Goal: Transaction & Acquisition: Purchase product/service

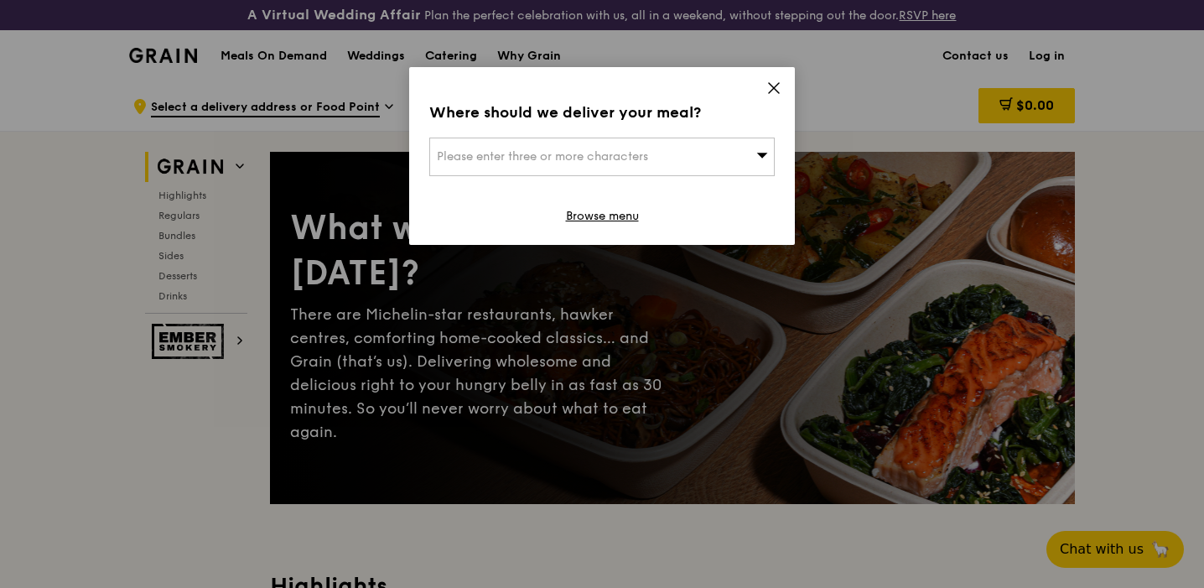
click at [711, 164] on div "Please enter three or more characters" at bounding box center [602, 157] width 346 height 39
click at [770, 87] on icon at bounding box center [774, 88] width 15 height 15
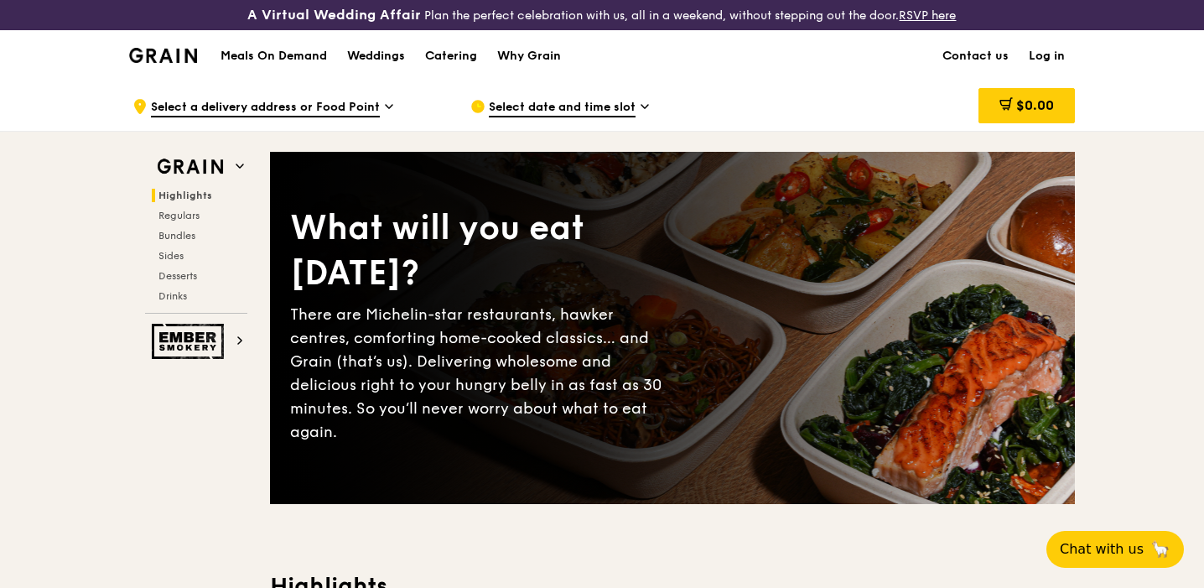
click at [558, 100] on span "Select date and time slot" at bounding box center [562, 108] width 147 height 18
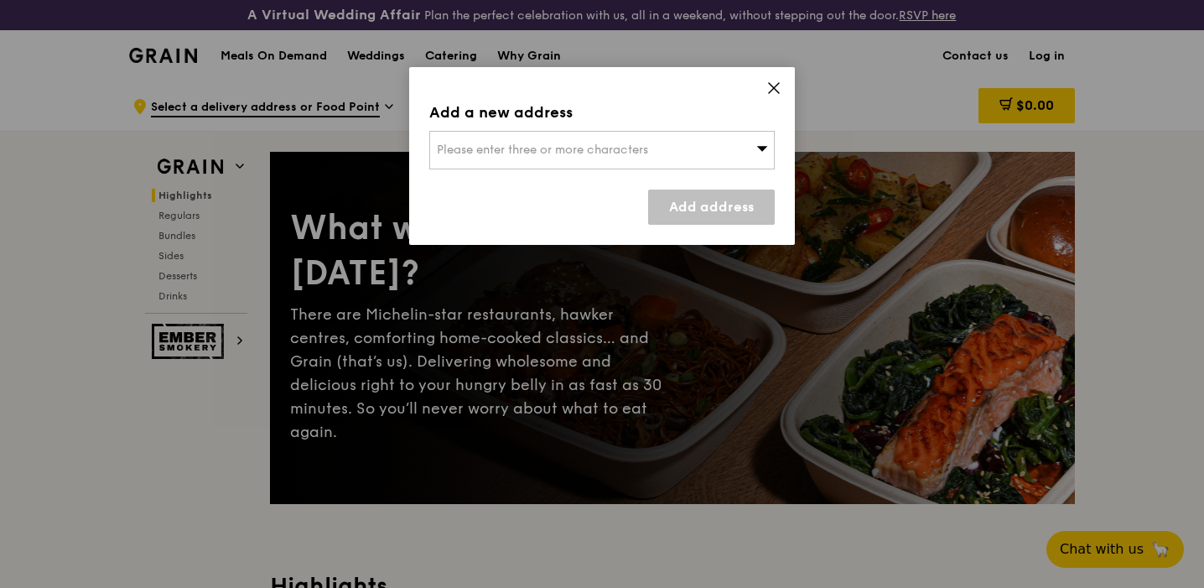
click at [619, 154] on span "Please enter three or more characters" at bounding box center [542, 150] width 211 height 14
type input "050538"
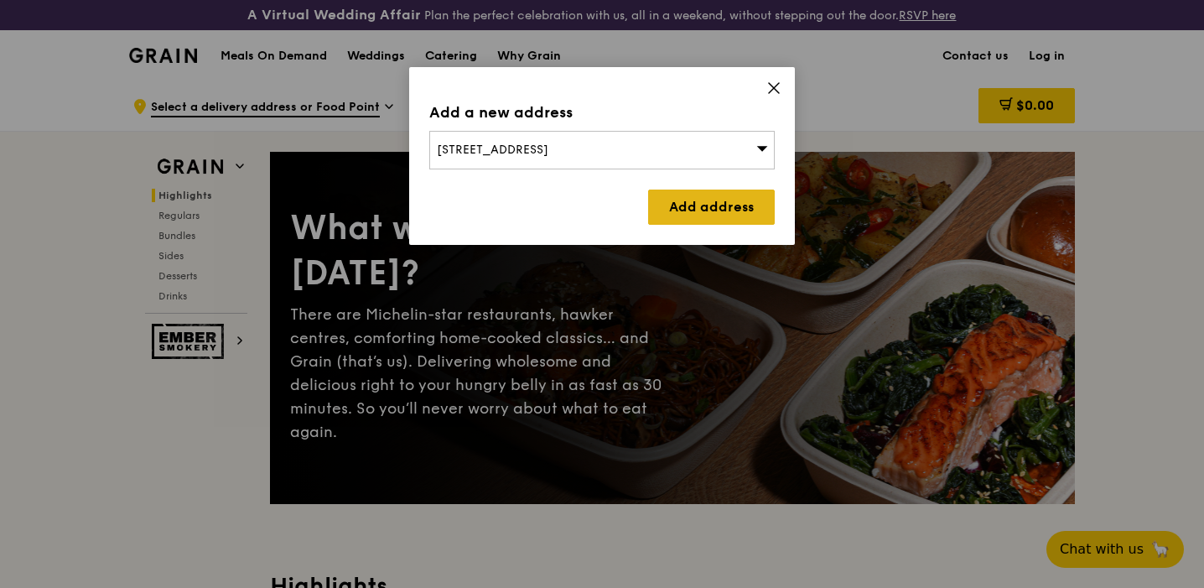
click at [710, 192] on link "Add address" at bounding box center [711, 207] width 127 height 35
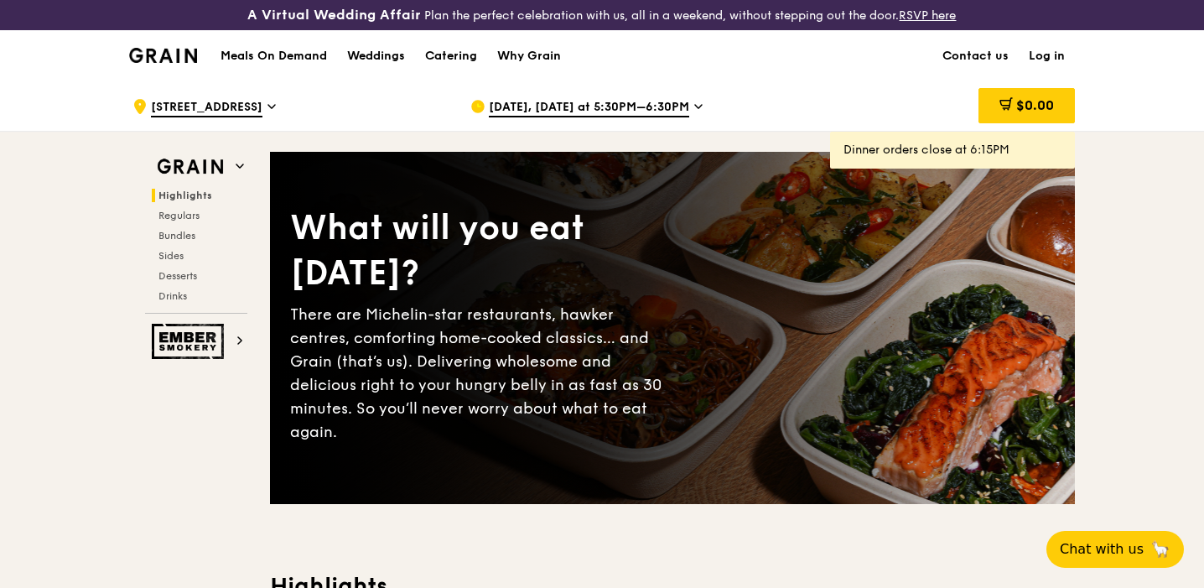
click at [571, 105] on span "[DATE], [DATE] at 5:30PM–6:30PM" at bounding box center [589, 108] width 200 height 18
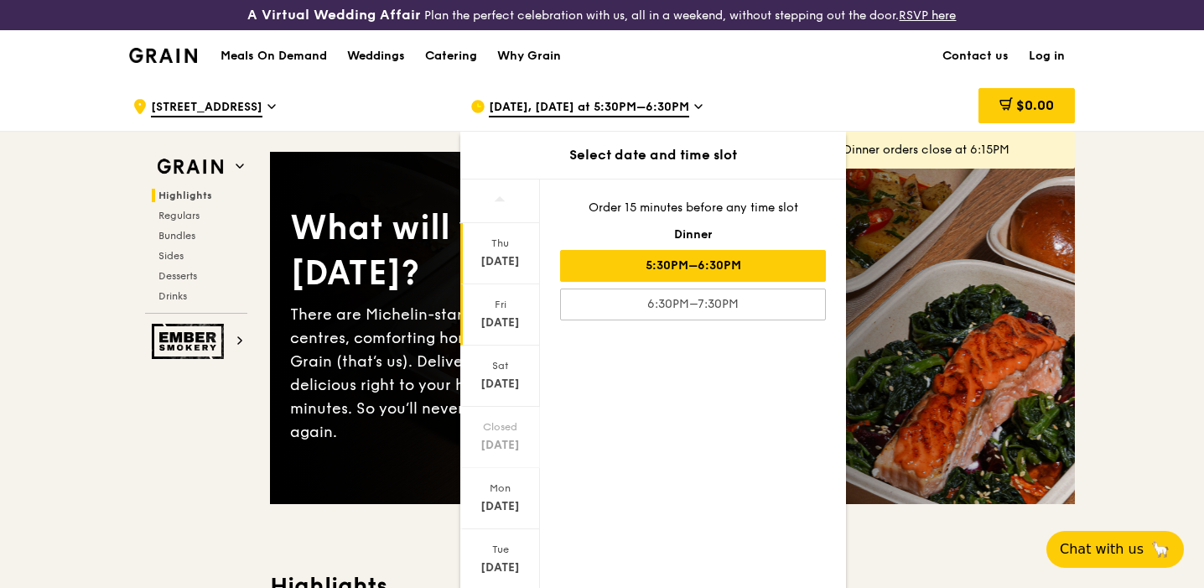
click at [517, 304] on div "Fri" at bounding box center [500, 304] width 75 height 13
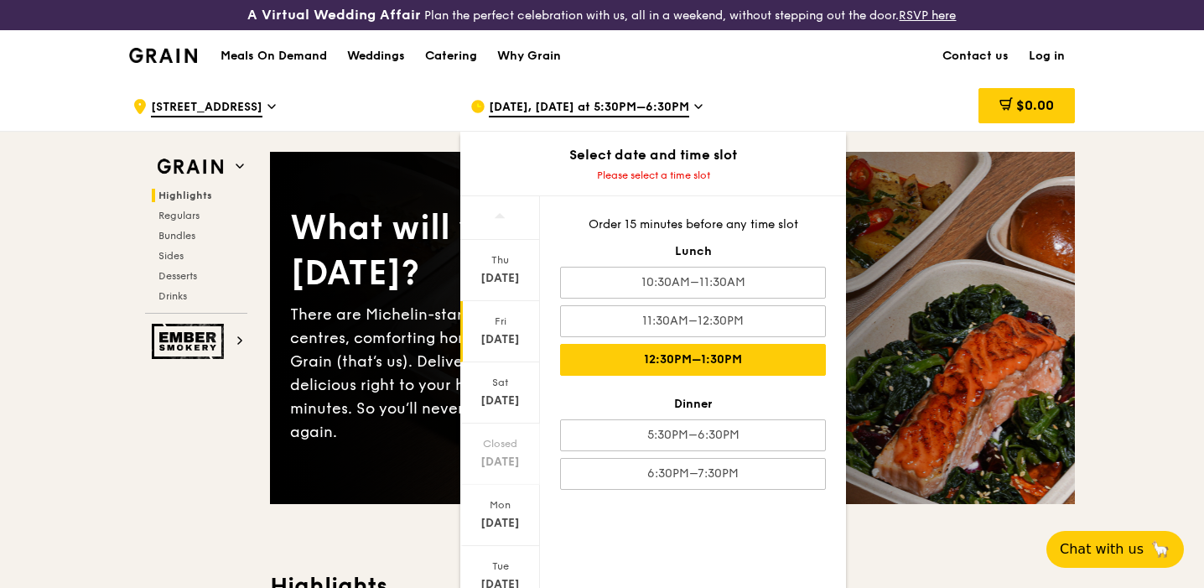
click at [657, 351] on div "12:30PM–1:30PM" at bounding box center [693, 360] width 266 height 32
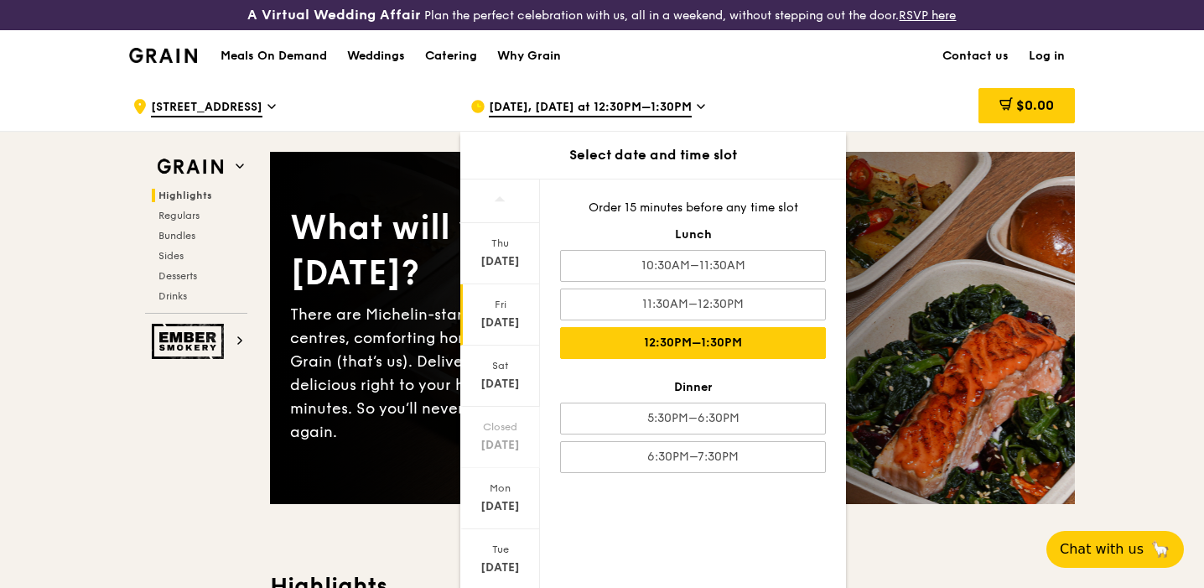
click at [769, 336] on div "12:30PM–1:30PM" at bounding box center [693, 343] width 266 height 32
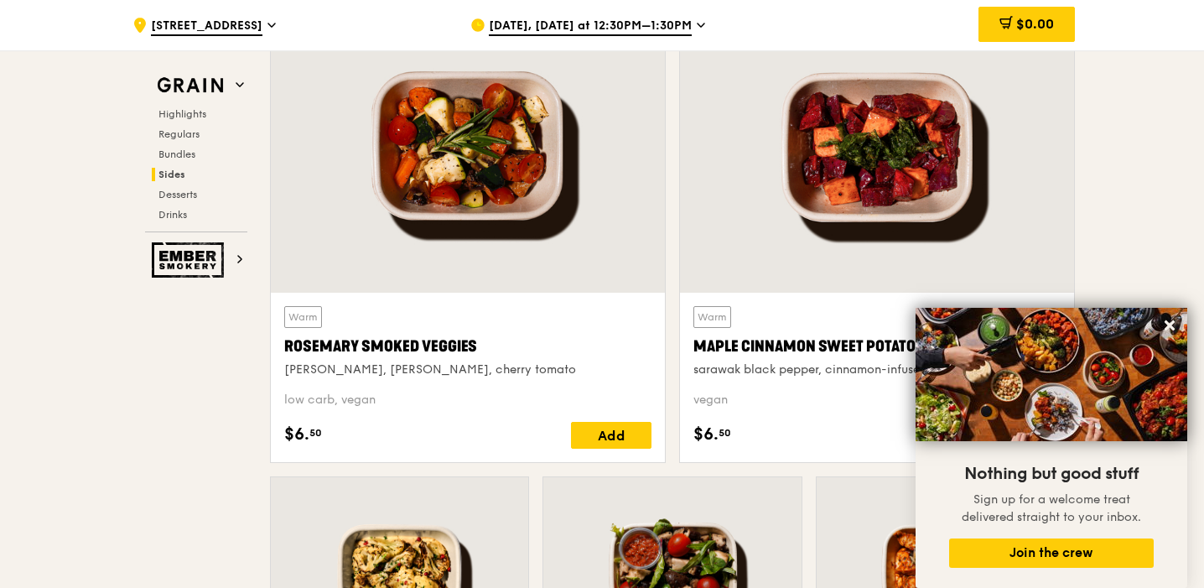
scroll to position [3921, 0]
click at [1169, 331] on icon at bounding box center [1169, 325] width 15 height 15
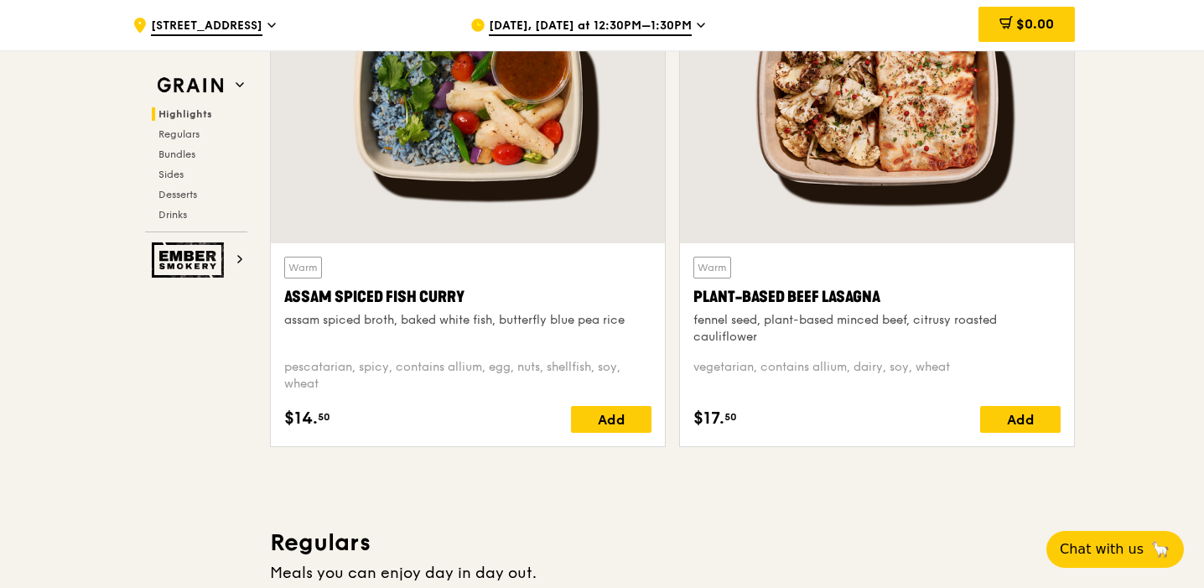
scroll to position [590, 0]
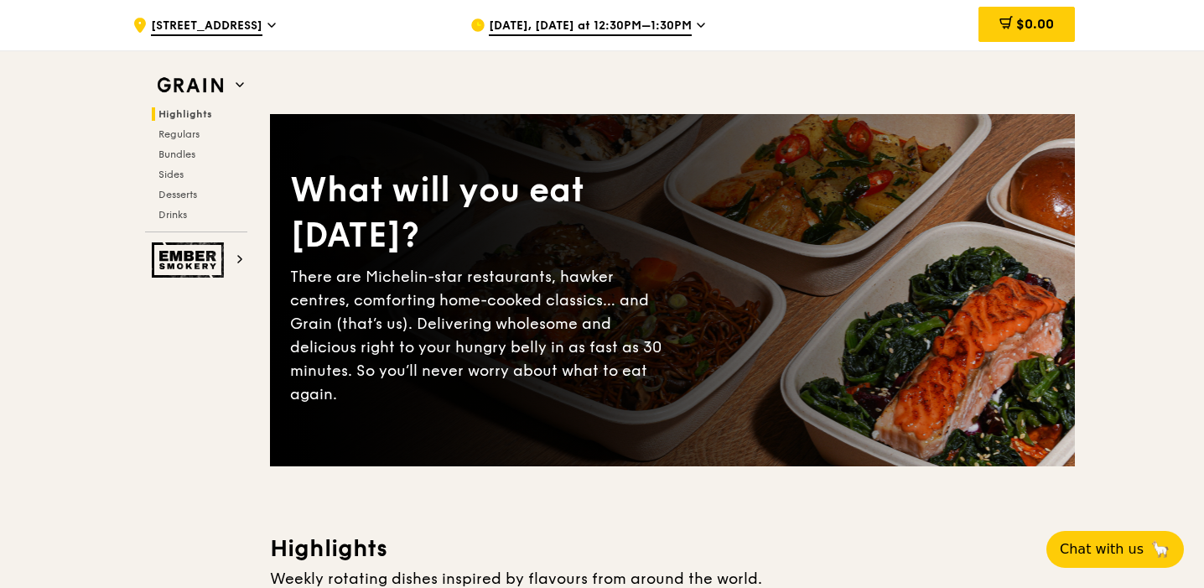
scroll to position [0, 0]
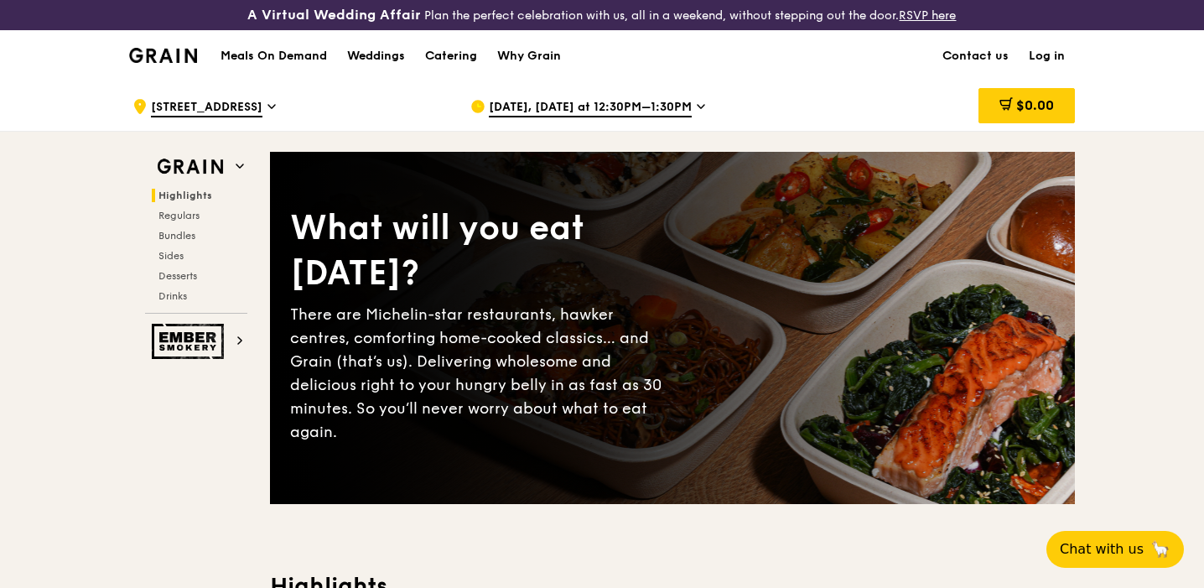
click at [170, 221] on div "Highlights Regulars Bundles Sides Desserts Drinks" at bounding box center [196, 246] width 102 height 114
click at [169, 216] on span "Regulars" at bounding box center [181, 216] width 44 height 12
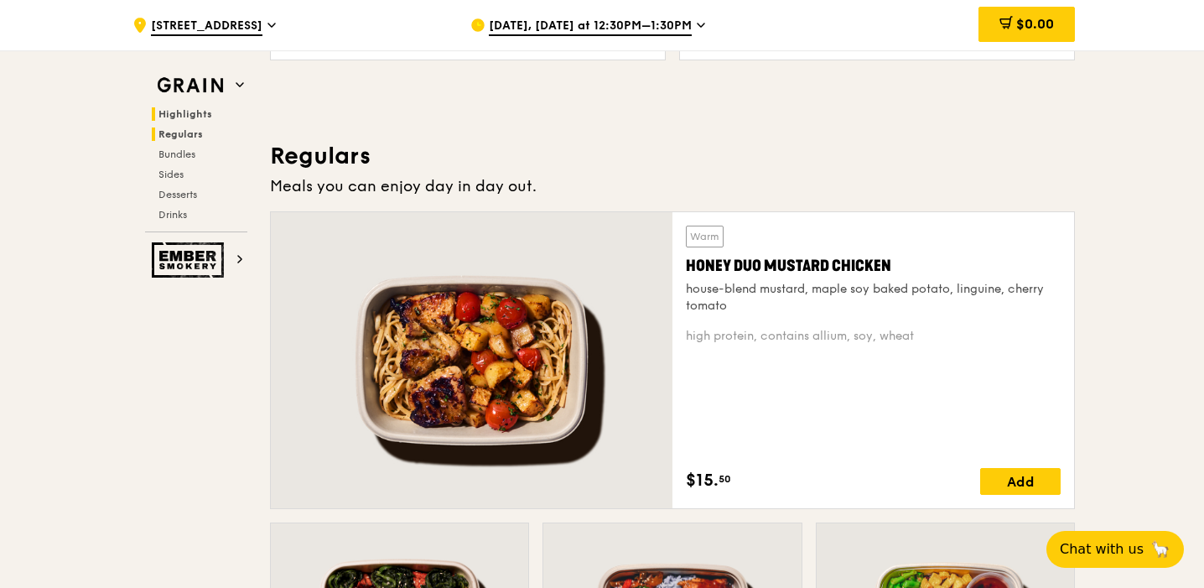
scroll to position [1150, 0]
